Goal: Information Seeking & Learning: Learn about a topic

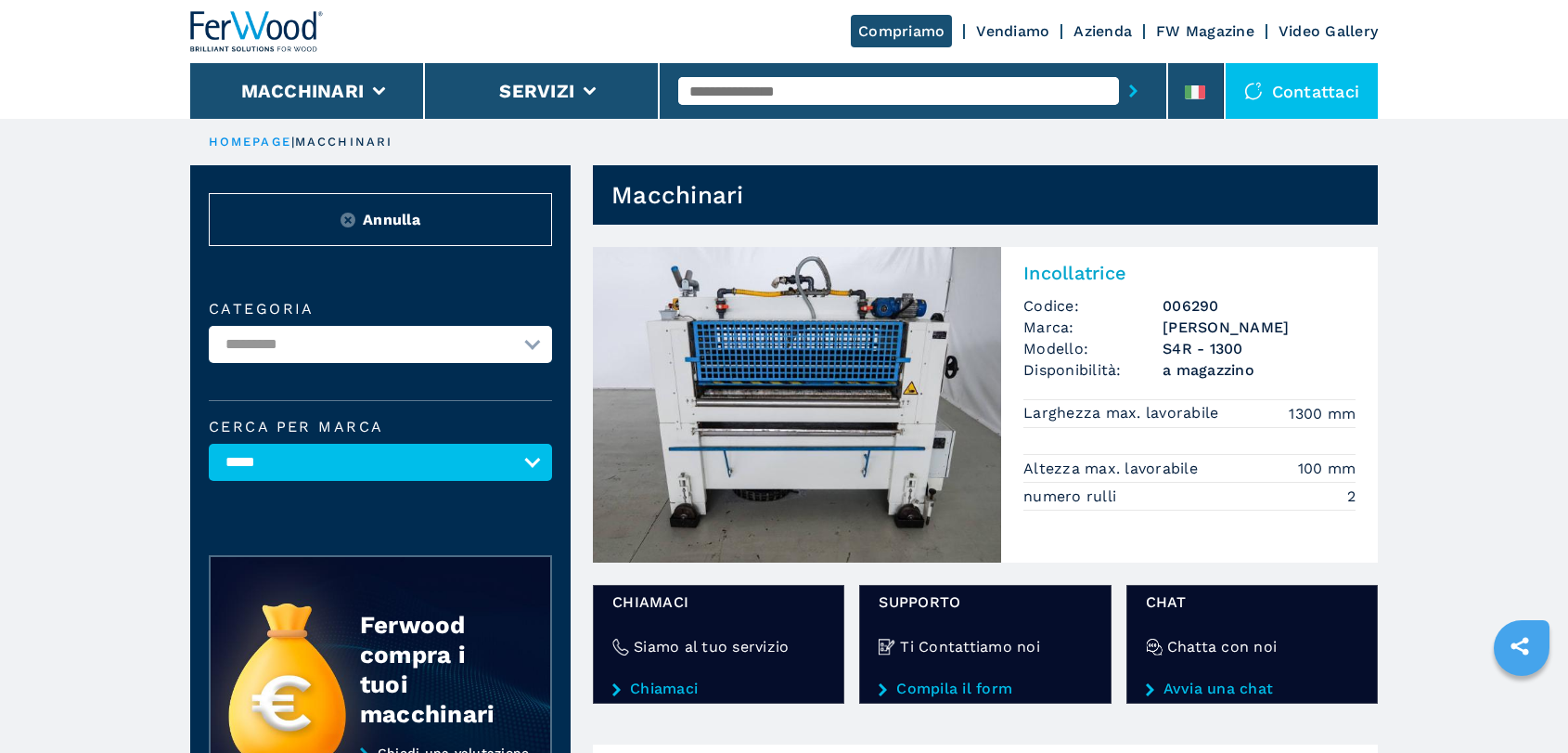
select select "*****"
click at [765, 84] on input "text" at bounding box center [898, 91] width 441 height 28
type input "****"
click at [1118, 70] on button "submit-button" at bounding box center [1133, 91] width 29 height 42
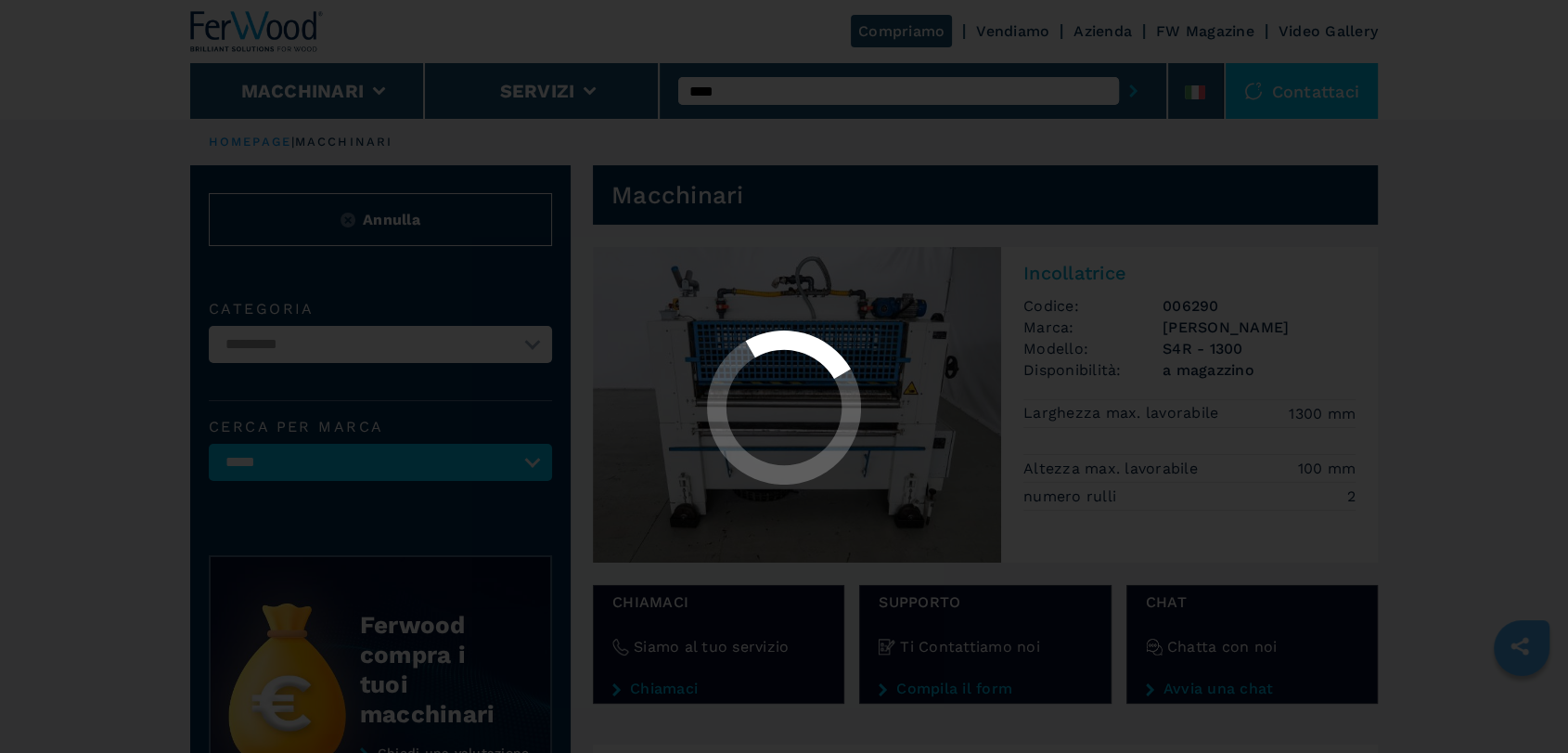
select select
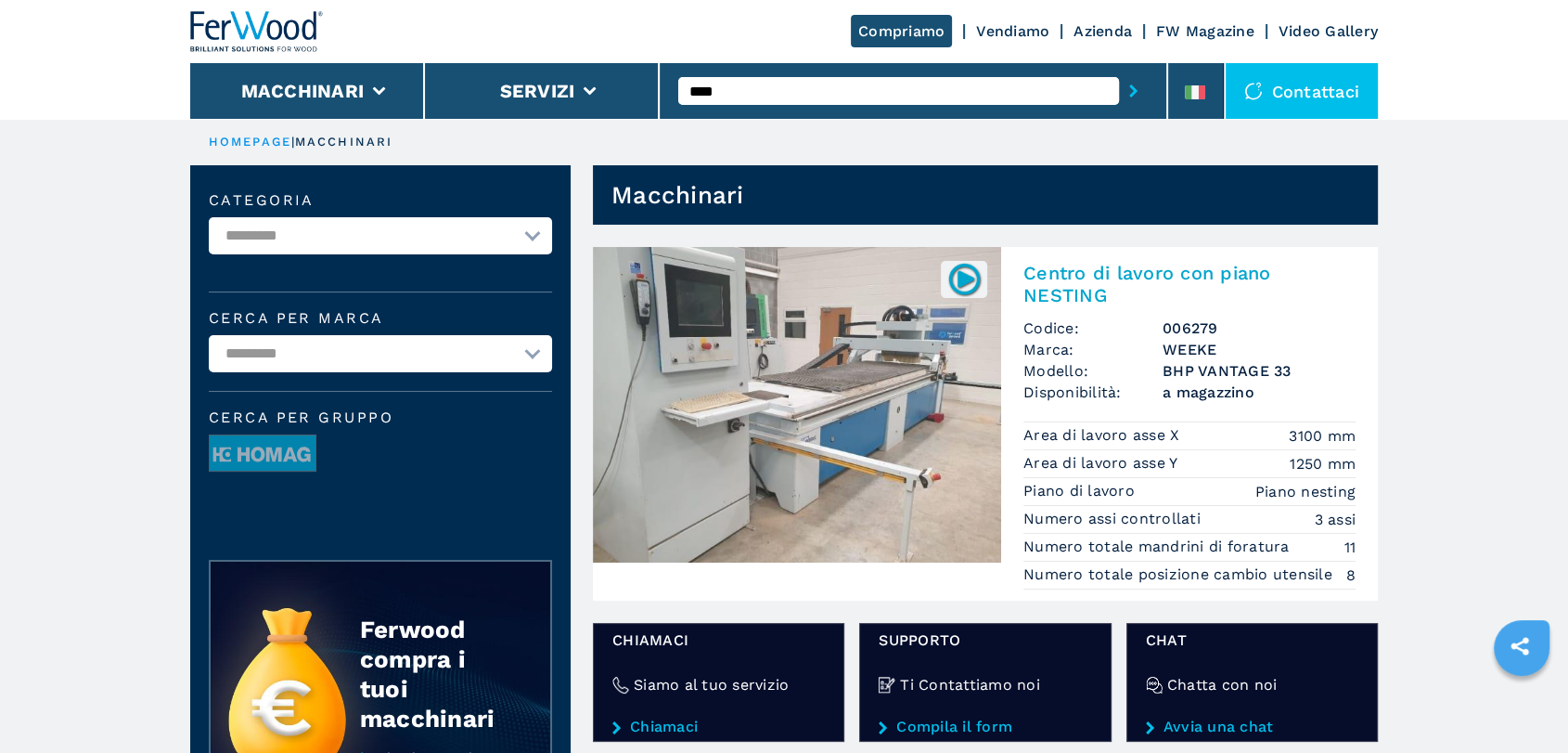
click at [919, 440] on img at bounding box center [796, 404] width 408 height 316
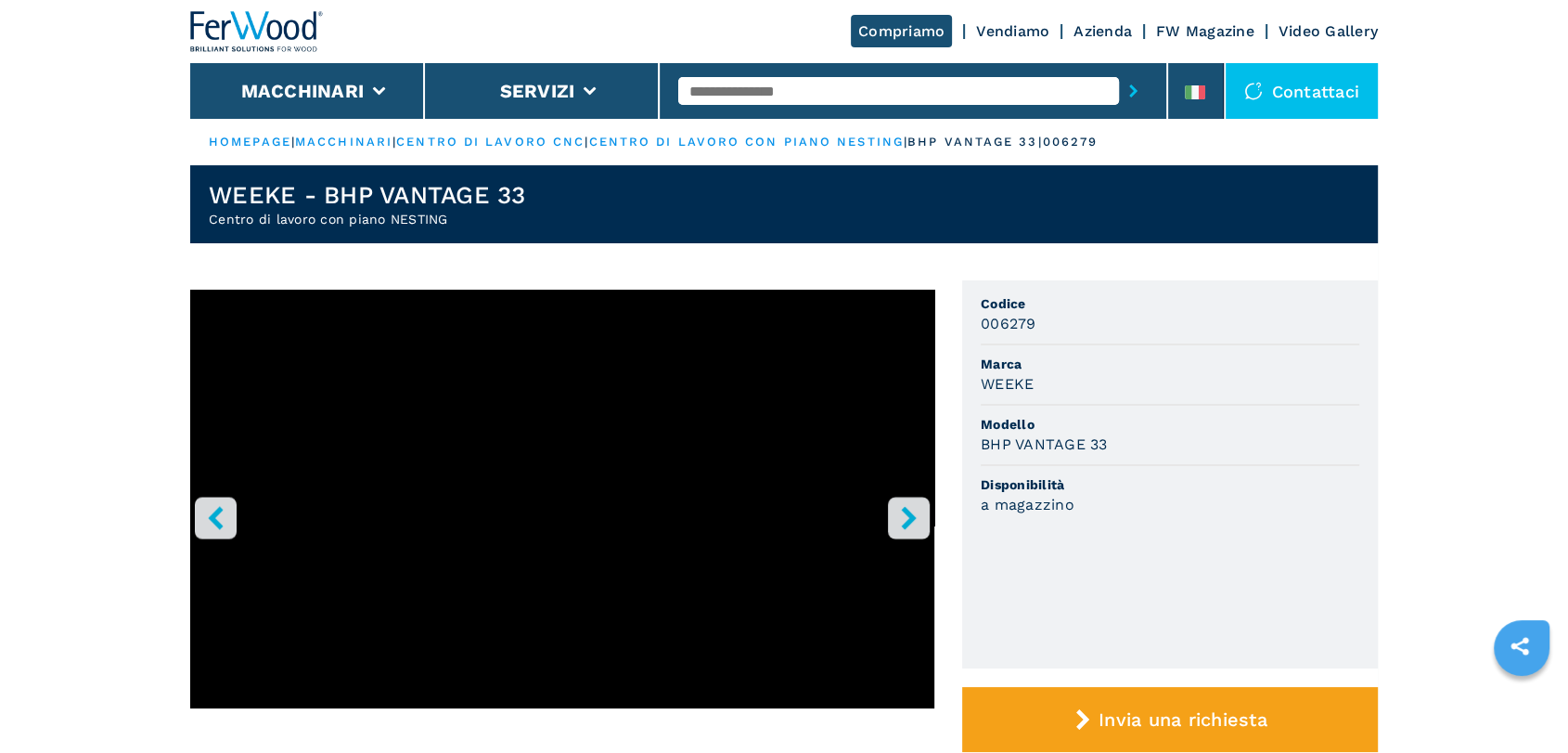
click at [923, 512] on button "right-button" at bounding box center [908, 516] width 41 height 42
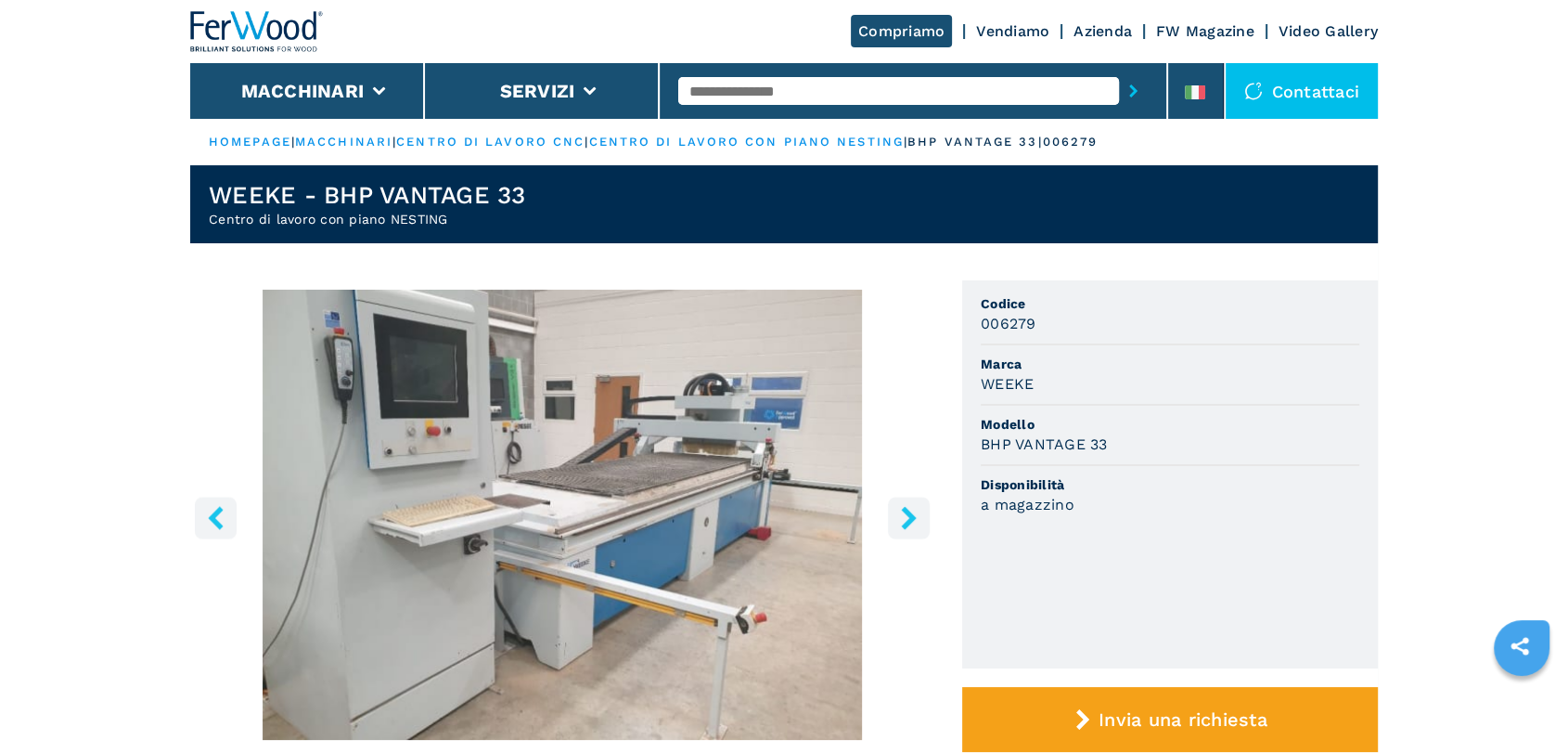
click at [921, 512] on button "right-button" at bounding box center [908, 516] width 41 height 42
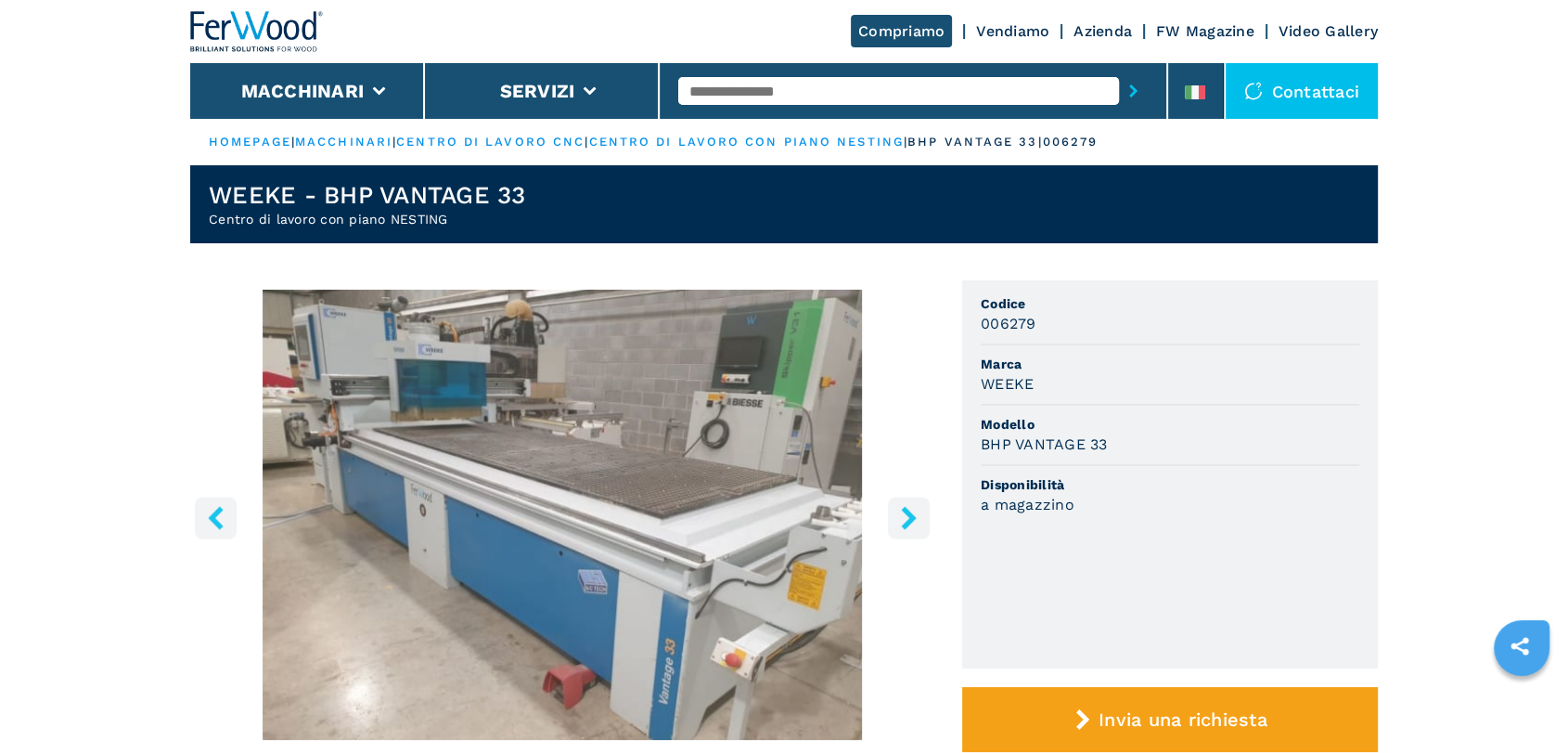
click at [921, 512] on button "right-button" at bounding box center [908, 516] width 41 height 42
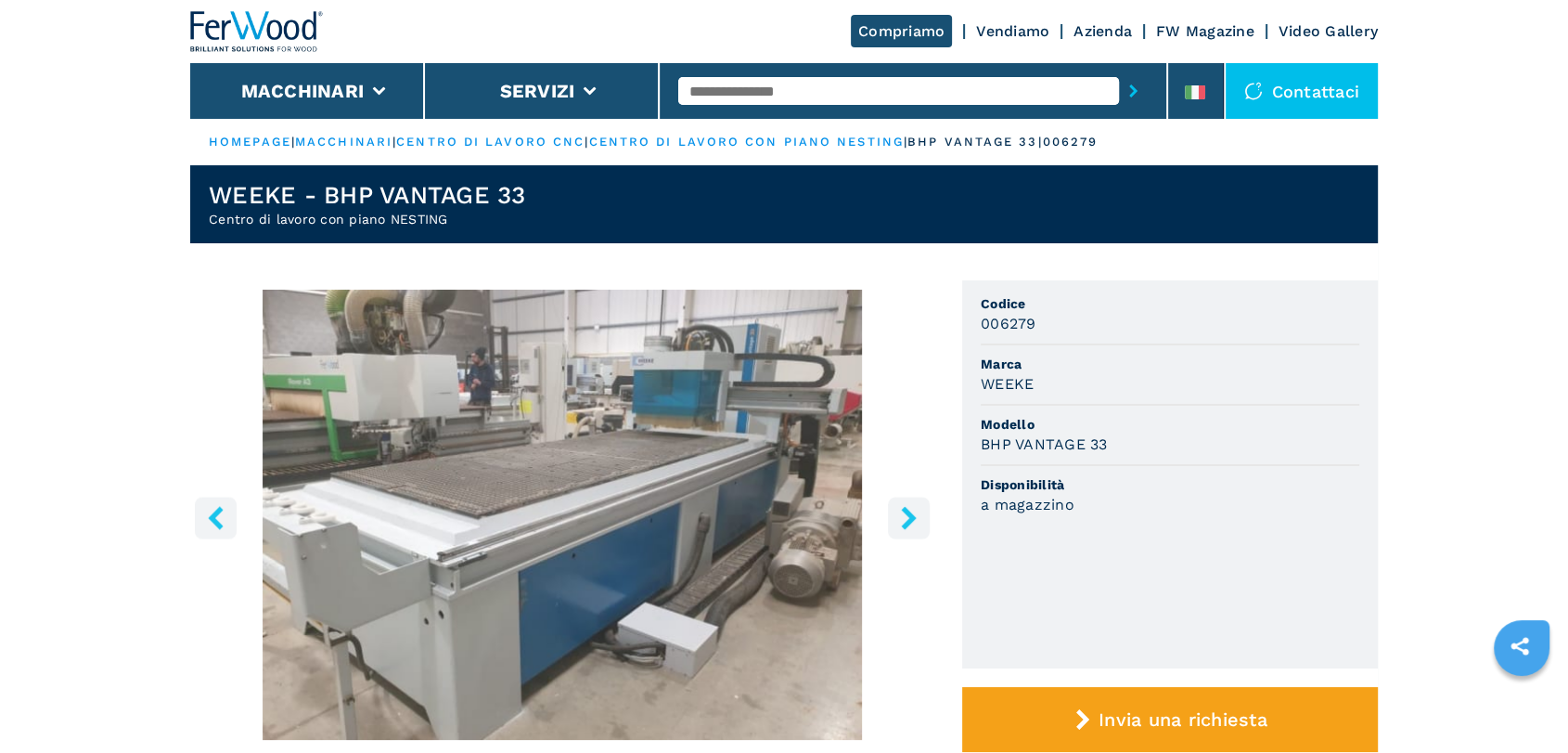
click at [921, 512] on button "right-button" at bounding box center [908, 516] width 41 height 42
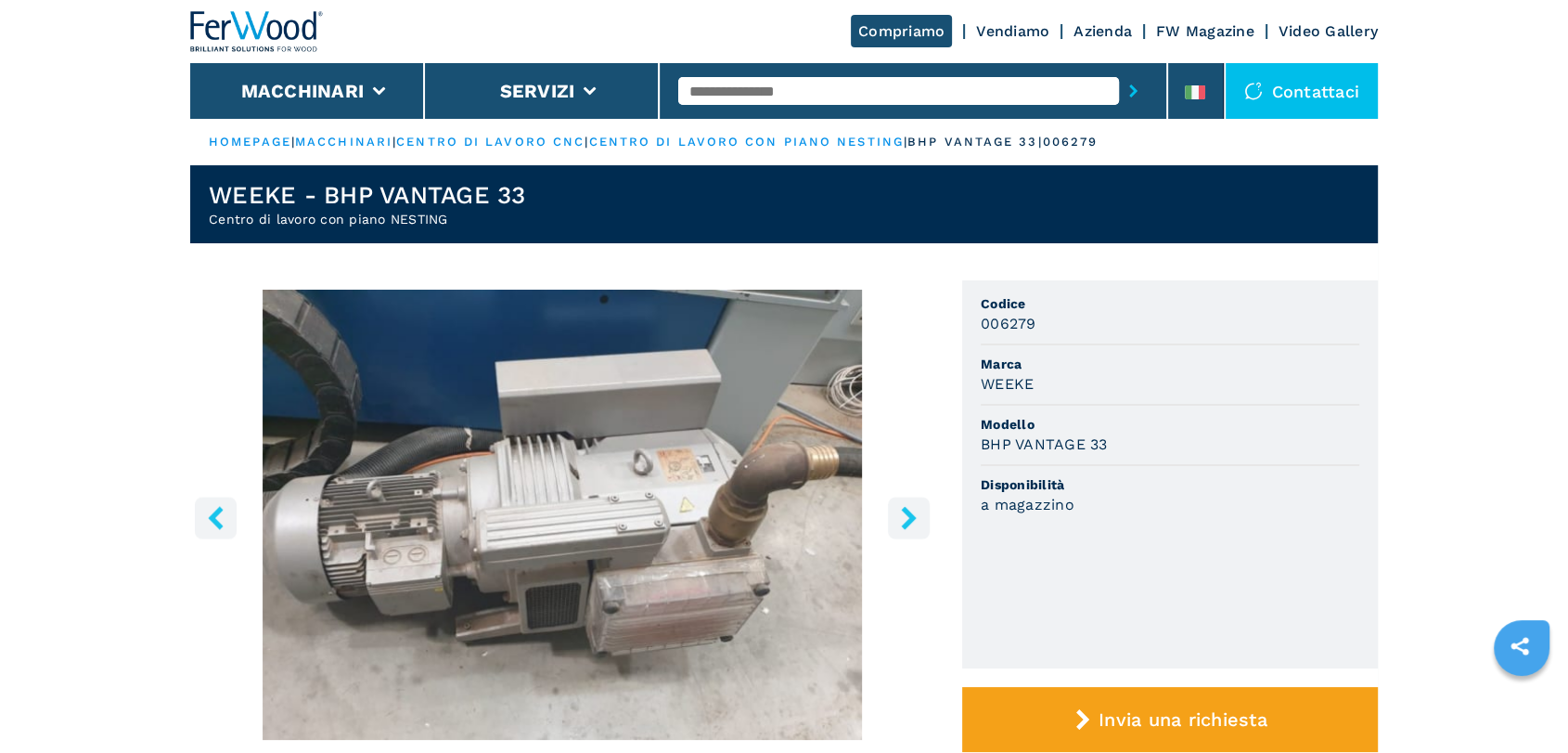
click at [921, 512] on button "right-button" at bounding box center [908, 516] width 41 height 42
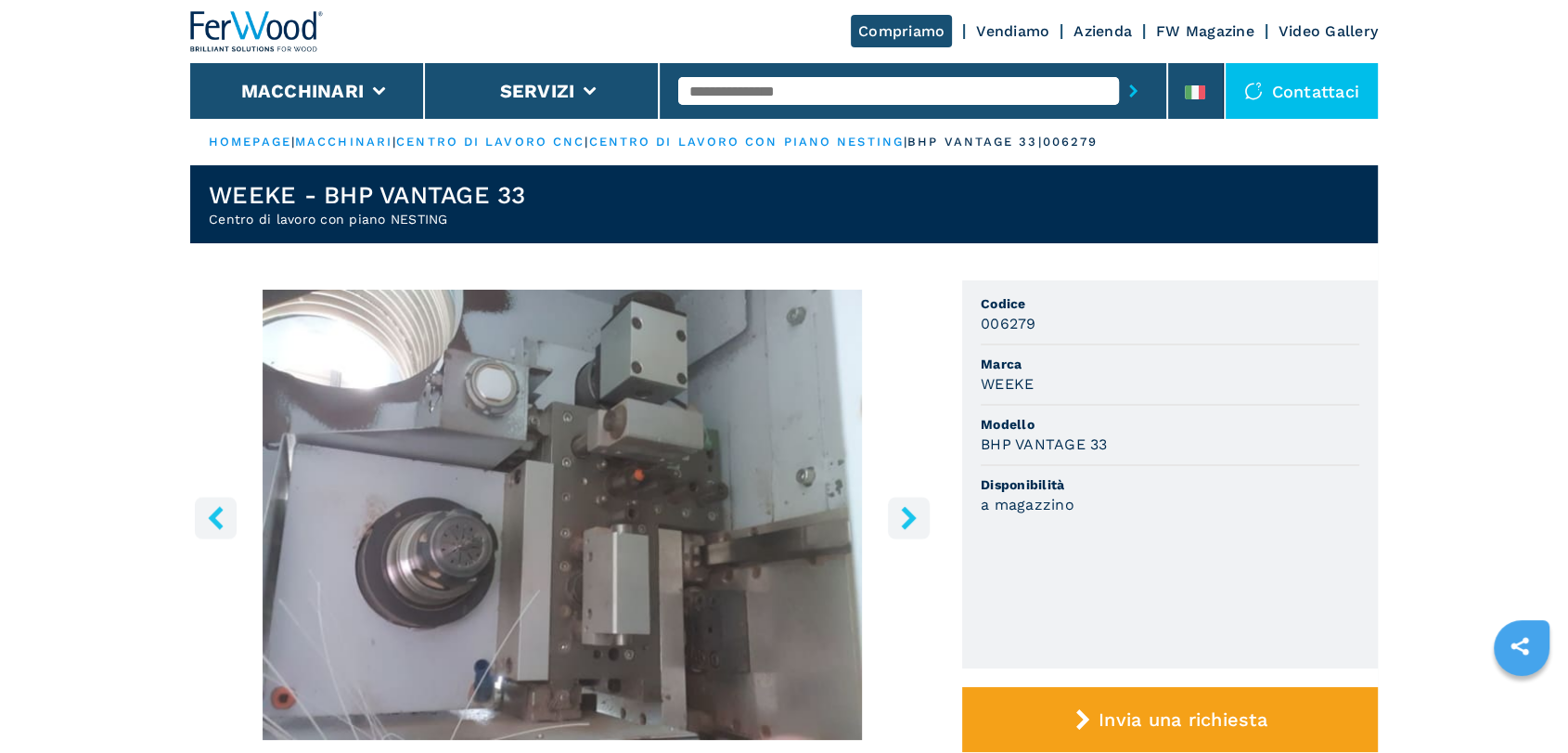
click at [921, 512] on button "right-button" at bounding box center [908, 516] width 41 height 42
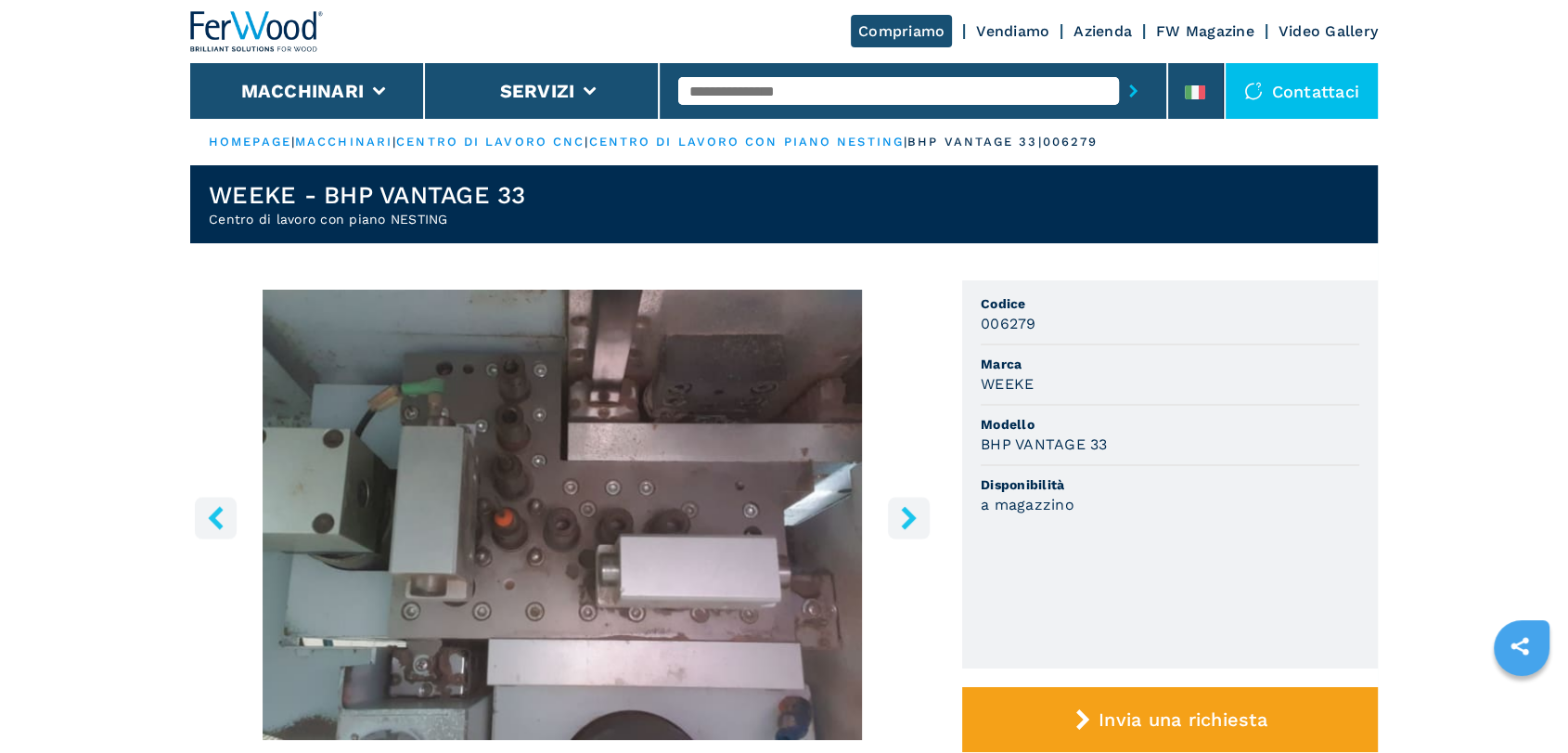
click at [921, 512] on button "right-button" at bounding box center [908, 516] width 41 height 42
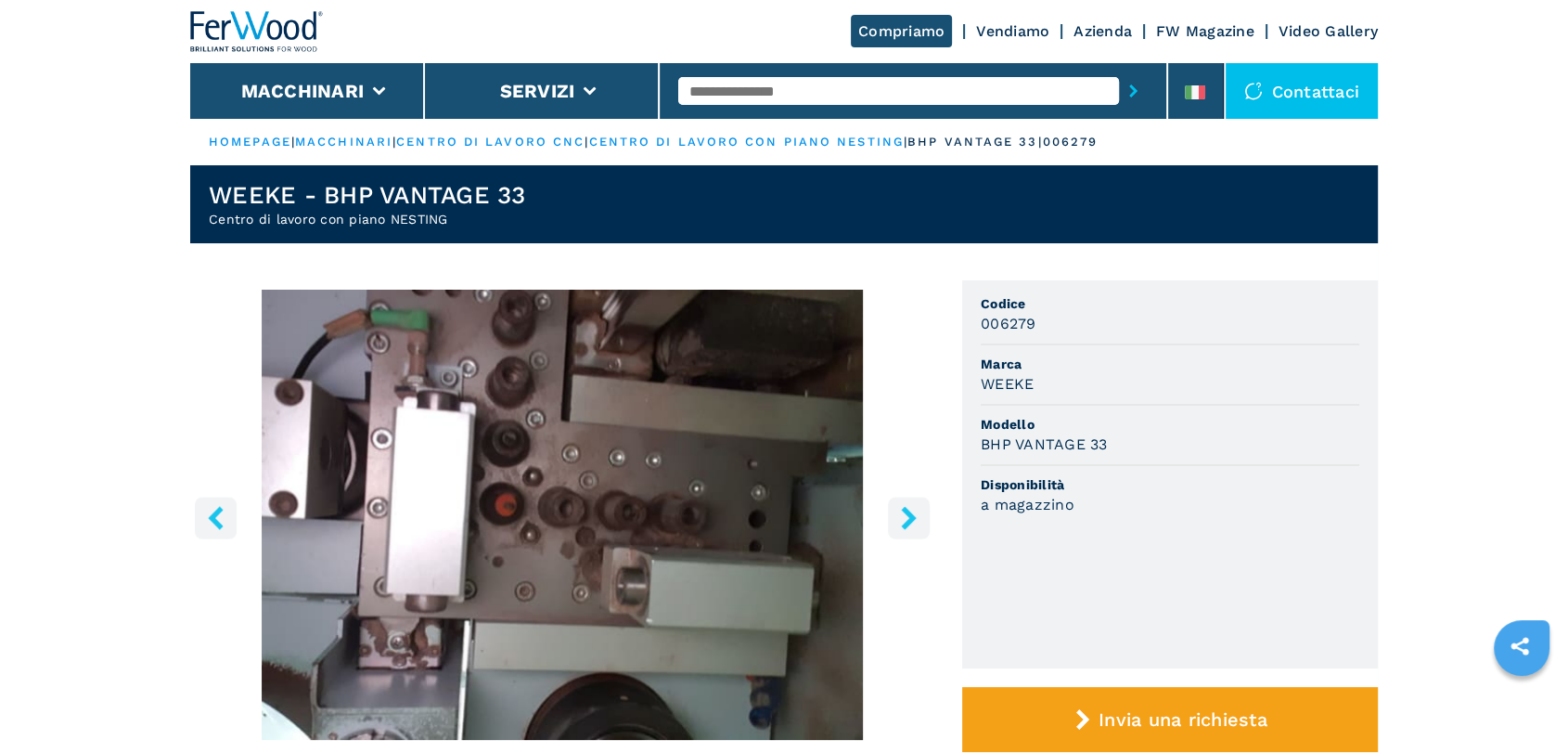
click at [921, 512] on button "right-button" at bounding box center [908, 516] width 41 height 42
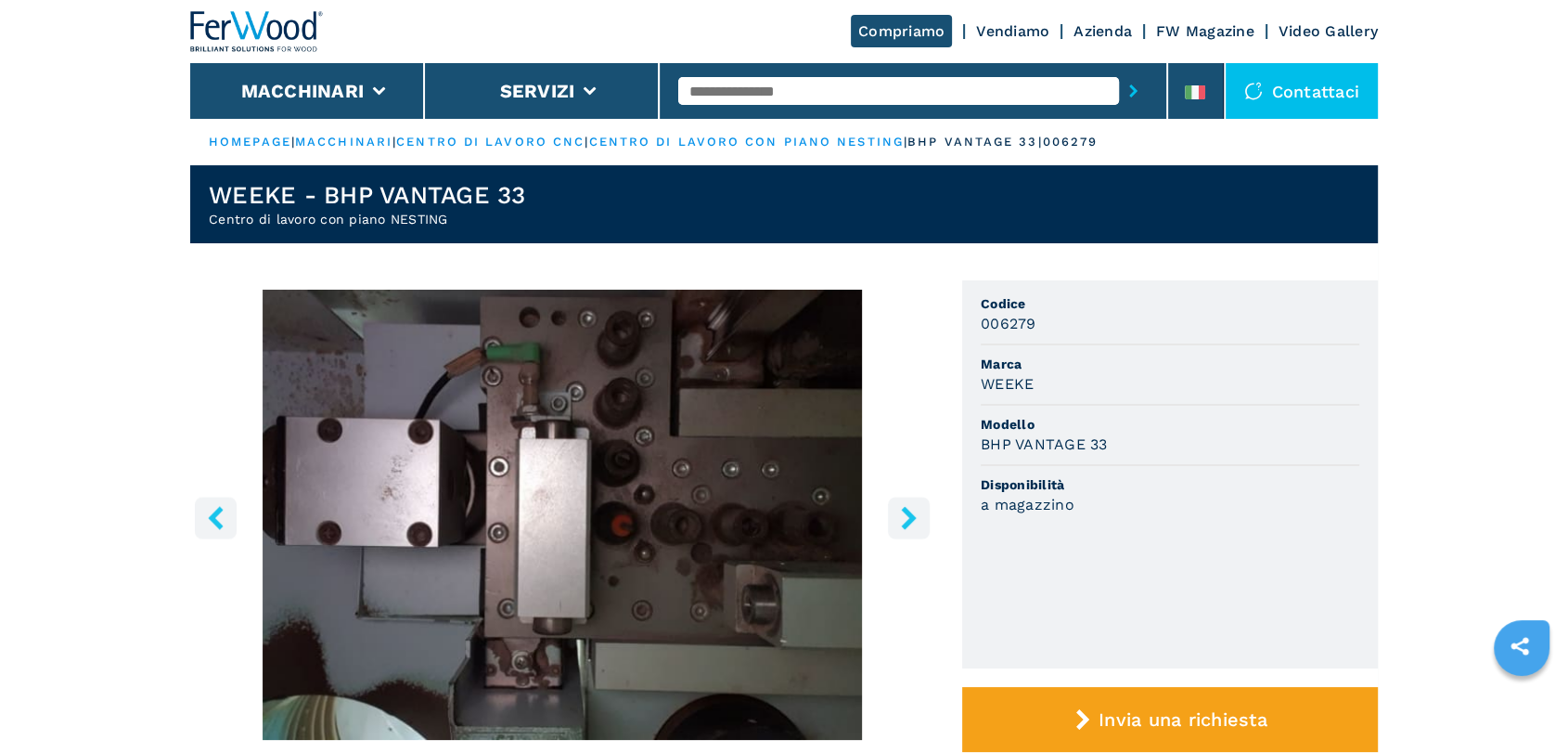
click at [921, 512] on button "right-button" at bounding box center [908, 516] width 41 height 42
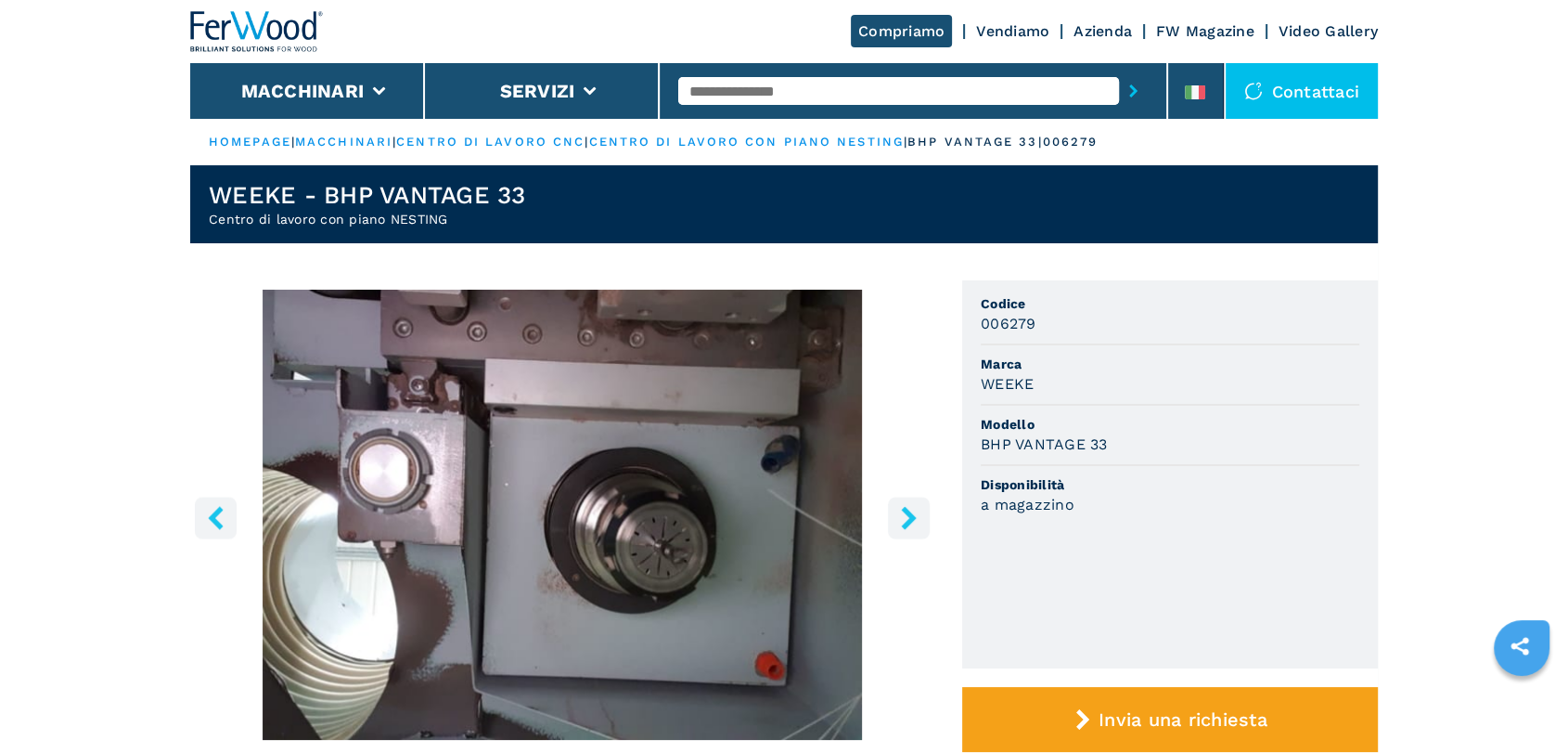
click at [921, 512] on button "right-button" at bounding box center [908, 516] width 41 height 42
